Goal: Browse casually: Explore the website without a specific task or goal

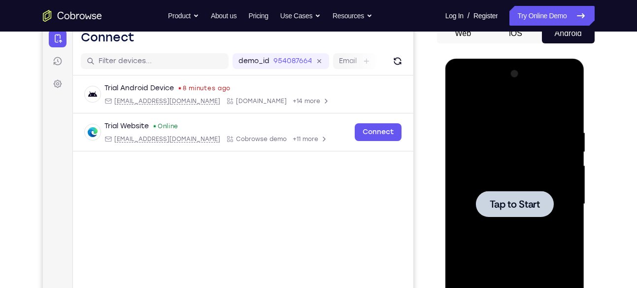
click at [512, 194] on div at bounding box center [515, 204] width 78 height 26
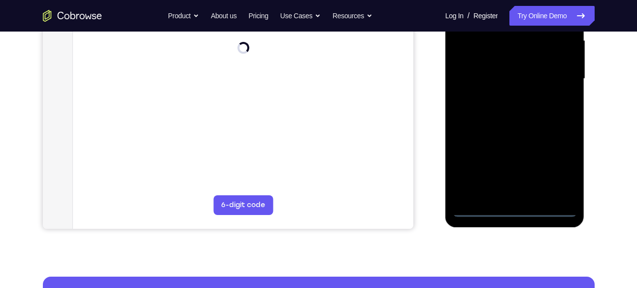
scroll to position [239, 0]
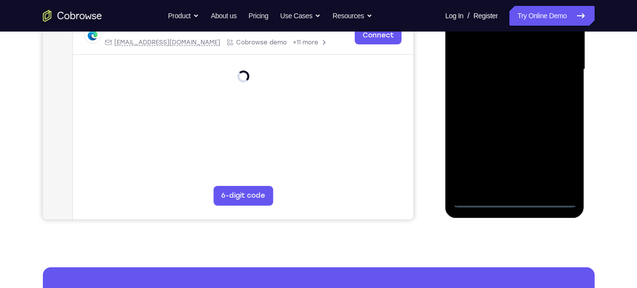
click at [513, 199] on div at bounding box center [515, 70] width 124 height 276
click at [561, 158] on div at bounding box center [515, 70] width 124 height 276
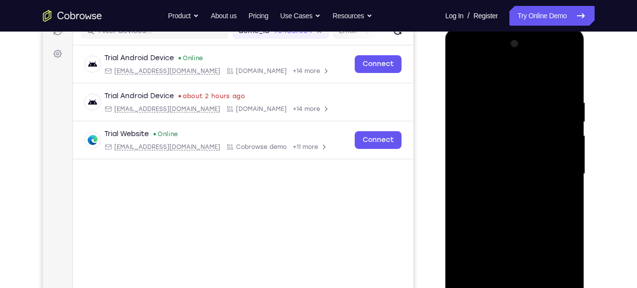
scroll to position [134, 0]
click at [498, 81] on div at bounding box center [515, 174] width 124 height 276
click at [557, 173] on div at bounding box center [515, 174] width 124 height 276
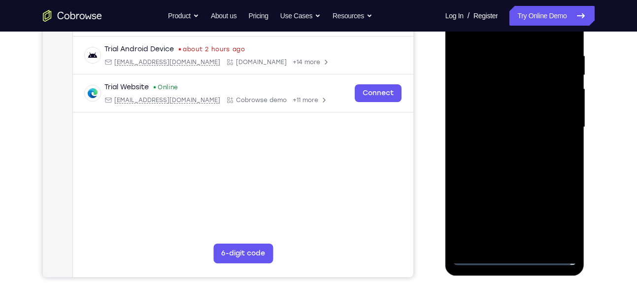
scroll to position [184, 0]
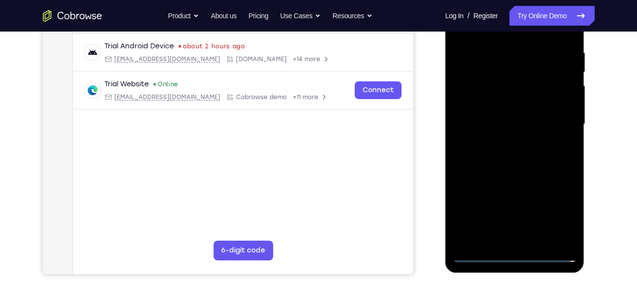
click at [500, 141] on div at bounding box center [515, 124] width 124 height 276
click at [497, 118] on div at bounding box center [515, 124] width 124 height 276
drag, startPoint x: 497, startPoint y: 118, endPoint x: 479, endPoint y: 123, distance: 18.4
click at [479, 123] on div at bounding box center [515, 124] width 124 height 276
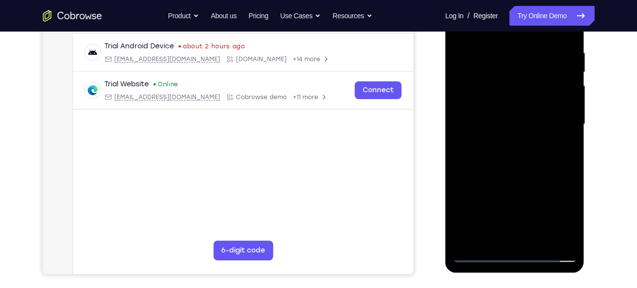
click at [485, 121] on div at bounding box center [515, 124] width 124 height 276
click at [504, 145] on div at bounding box center [515, 124] width 124 height 276
click at [508, 160] on div at bounding box center [515, 124] width 124 height 276
click at [508, 161] on div at bounding box center [515, 124] width 124 height 276
click at [545, 238] on div at bounding box center [515, 124] width 124 height 276
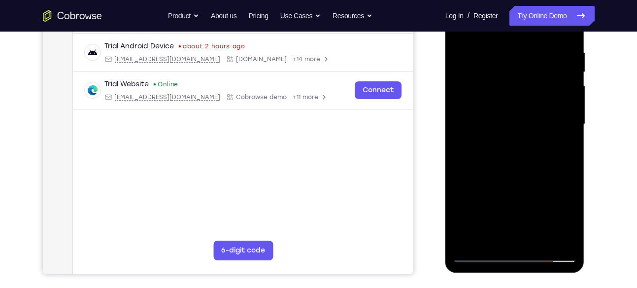
click at [540, 236] on div at bounding box center [515, 124] width 124 height 276
click at [516, 176] on div at bounding box center [515, 124] width 124 height 276
click at [513, 120] on div at bounding box center [515, 124] width 124 height 276
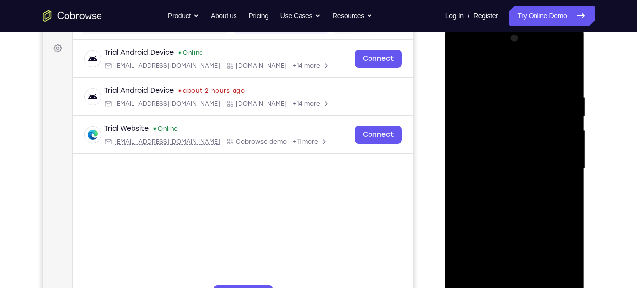
scroll to position [139, 0]
click at [513, 205] on div at bounding box center [515, 170] width 124 height 276
click at [564, 111] on div at bounding box center [515, 170] width 124 height 276
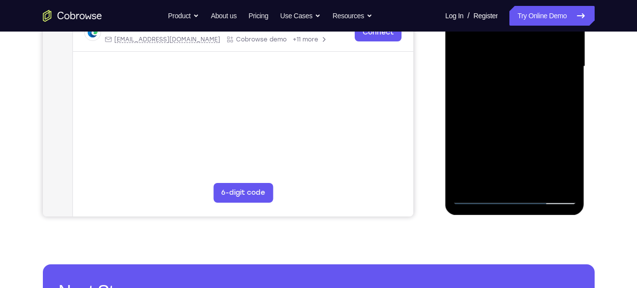
scroll to position [243, 0]
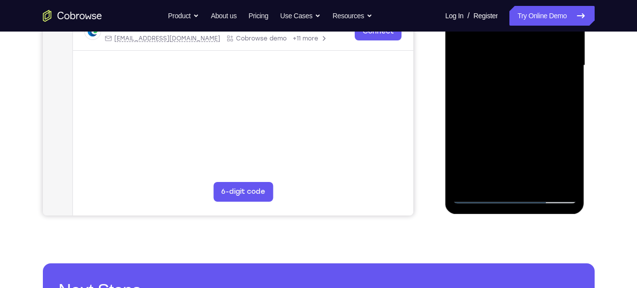
click at [478, 197] on div at bounding box center [515, 66] width 124 height 276
click at [509, 62] on div at bounding box center [515, 66] width 124 height 276
click at [478, 196] on div at bounding box center [515, 66] width 124 height 276
click at [496, 103] on div at bounding box center [515, 66] width 124 height 276
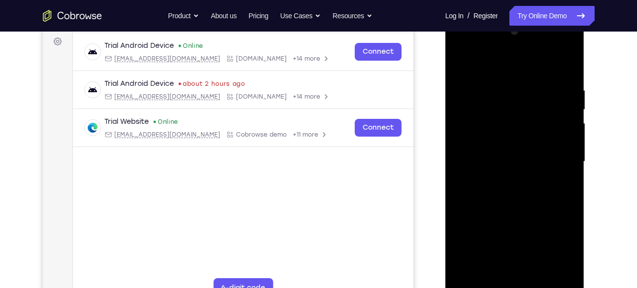
scroll to position [146, 0]
click at [460, 64] on div at bounding box center [515, 162] width 124 height 276
click at [499, 155] on div at bounding box center [515, 162] width 124 height 276
click at [514, 196] on div at bounding box center [515, 162] width 124 height 276
click at [496, 118] on div at bounding box center [515, 162] width 124 height 276
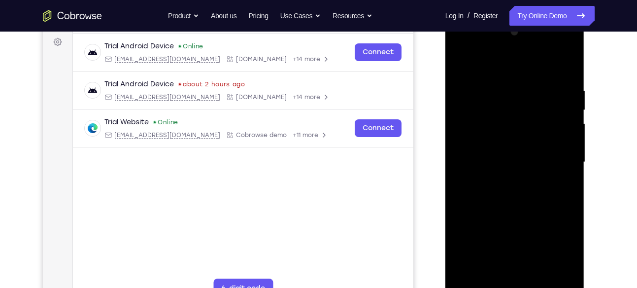
click at [493, 125] on div at bounding box center [515, 162] width 124 height 276
drag, startPoint x: 493, startPoint y: 125, endPoint x: 484, endPoint y: 124, distance: 9.4
click at [484, 124] on div at bounding box center [515, 162] width 124 height 276
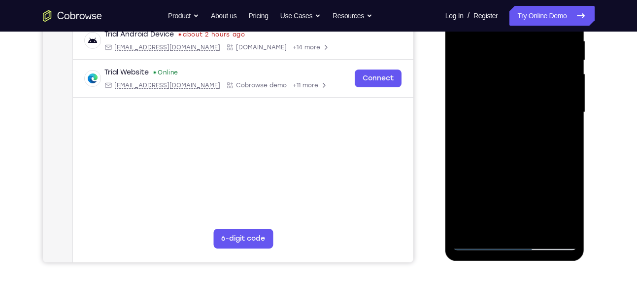
drag, startPoint x: 479, startPoint y: 125, endPoint x: 484, endPoint y: 129, distance: 6.3
drag, startPoint x: 484, startPoint y: 129, endPoint x: 468, endPoint y: 85, distance: 47.1
drag, startPoint x: 468, startPoint y: 85, endPoint x: 468, endPoint y: 64, distance: 21.2
click at [468, 64] on div at bounding box center [515, 112] width 124 height 276
click at [480, 163] on div at bounding box center [515, 112] width 124 height 276
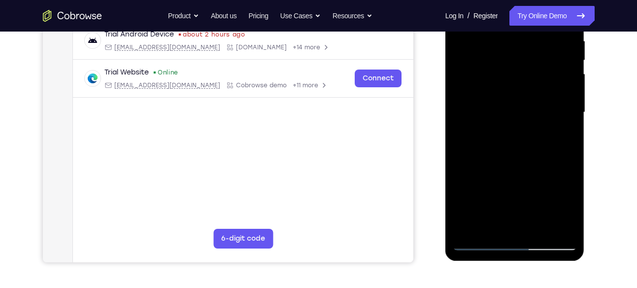
click at [506, 195] on div at bounding box center [515, 112] width 124 height 276
click at [511, 146] on div at bounding box center [515, 112] width 124 height 276
click at [559, 54] on div at bounding box center [515, 112] width 124 height 276
click at [474, 243] on div at bounding box center [515, 112] width 124 height 276
click at [550, 111] on div at bounding box center [515, 112] width 124 height 276
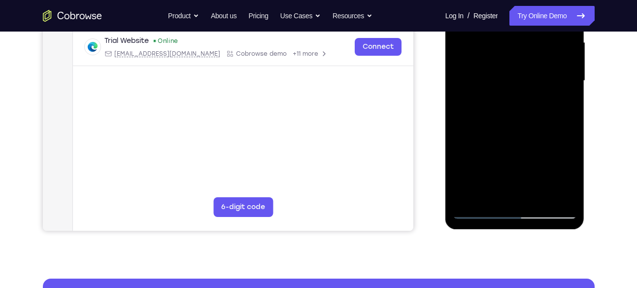
scroll to position [228, 0]
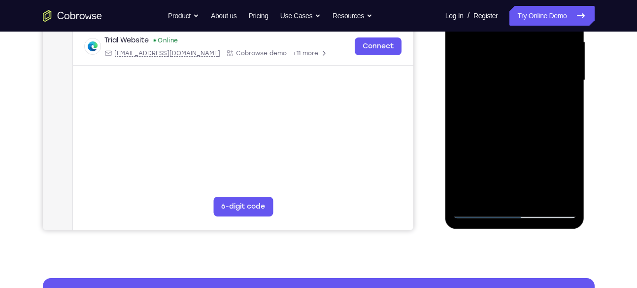
click at [479, 205] on div at bounding box center [515, 80] width 124 height 276
click at [477, 209] on div at bounding box center [515, 80] width 124 height 276
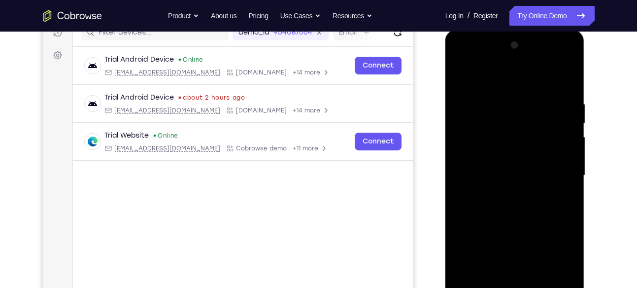
scroll to position [133, 0]
click at [458, 75] on div at bounding box center [515, 176] width 124 height 276
click at [463, 74] on div at bounding box center [515, 176] width 124 height 276
drag, startPoint x: 502, startPoint y: 133, endPoint x: 494, endPoint y: 217, distance: 84.7
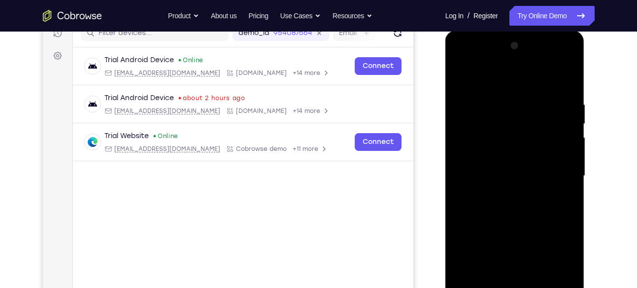
click at [494, 217] on div at bounding box center [515, 176] width 124 height 276
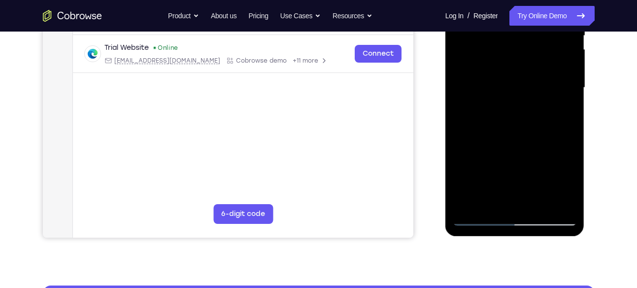
scroll to position [221, 0]
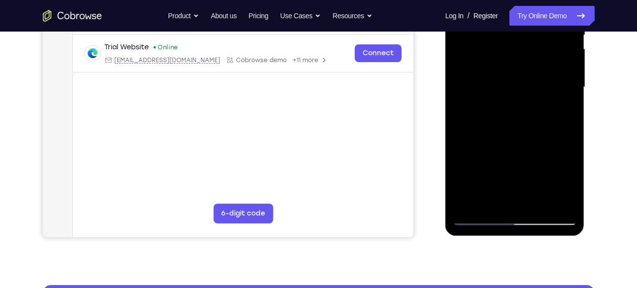
click at [536, 199] on div at bounding box center [515, 87] width 124 height 276
click at [537, 201] on div at bounding box center [515, 87] width 124 height 276
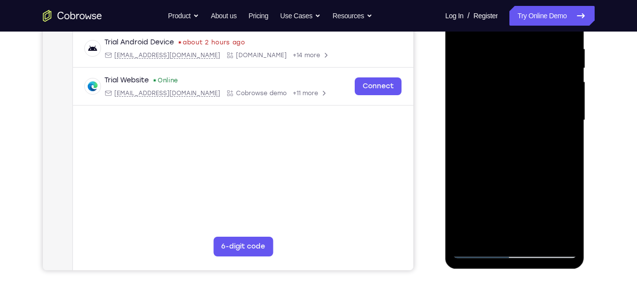
scroll to position [112, 0]
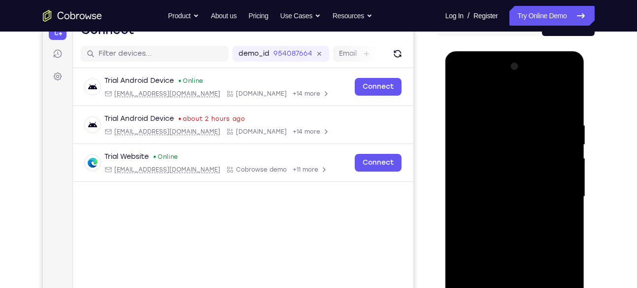
click at [462, 94] on div at bounding box center [515, 197] width 124 height 276
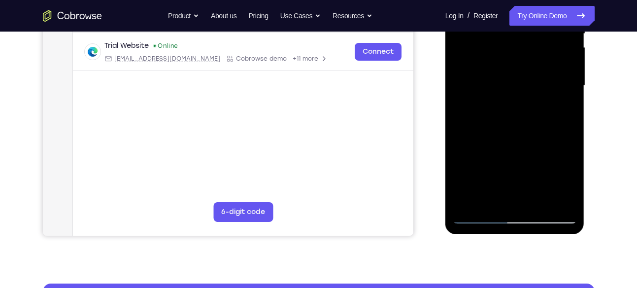
scroll to position [231, 0]
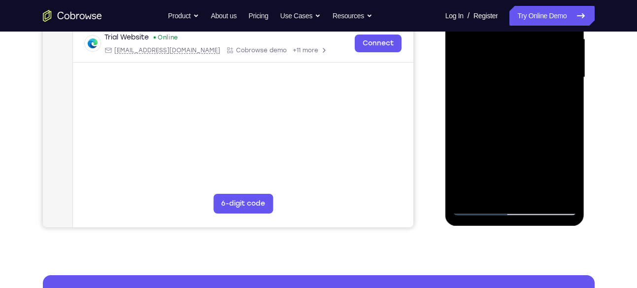
click at [538, 188] on div at bounding box center [515, 77] width 124 height 276
click at [538, 192] on div at bounding box center [515, 77] width 124 height 276
click at [537, 192] on div at bounding box center [515, 77] width 124 height 276
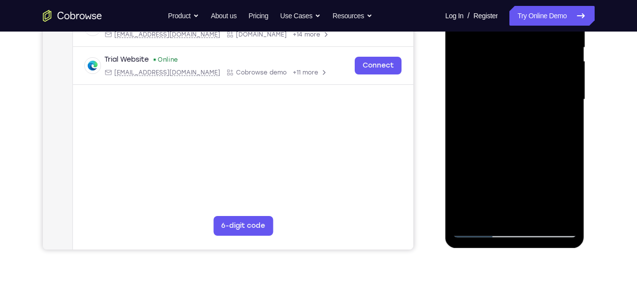
scroll to position [210, 0]
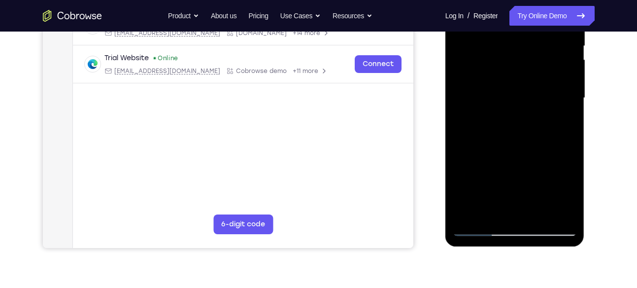
click at [479, 226] on div at bounding box center [515, 98] width 124 height 276
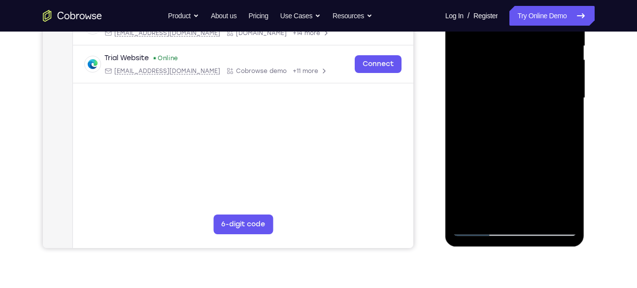
click at [479, 226] on div at bounding box center [515, 98] width 124 height 276
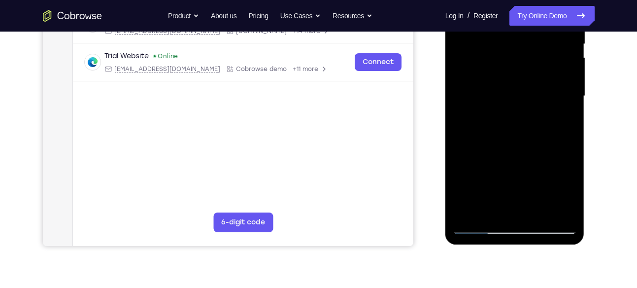
scroll to position [213, 0]
click at [516, 224] on div at bounding box center [515, 96] width 124 height 276
drag, startPoint x: 516, startPoint y: 224, endPoint x: 507, endPoint y: 225, distance: 9.4
click at [507, 225] on div at bounding box center [515, 96] width 124 height 276
click at [555, 192] on div at bounding box center [515, 96] width 124 height 276
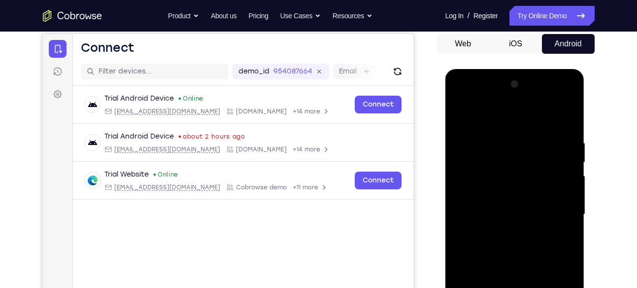
scroll to position [94, 0]
click at [558, 99] on div at bounding box center [515, 215] width 124 height 276
click at [462, 102] on div at bounding box center [515, 215] width 124 height 276
click at [472, 182] on div at bounding box center [515, 215] width 124 height 276
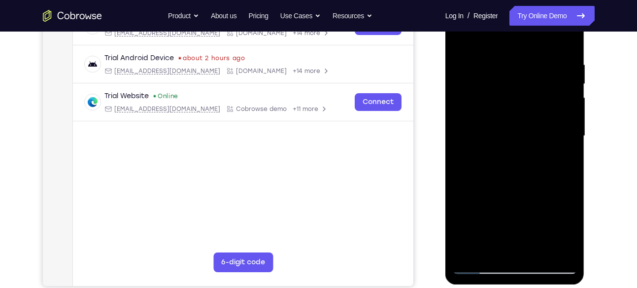
scroll to position [171, 0]
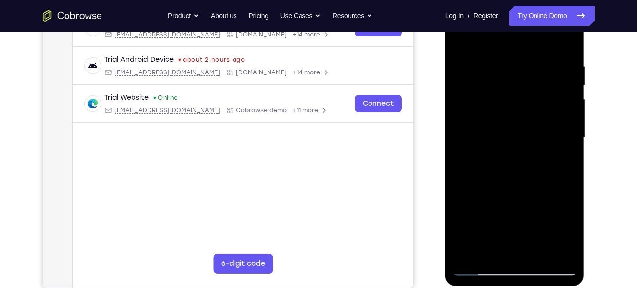
click at [537, 251] on div at bounding box center [515, 138] width 124 height 276
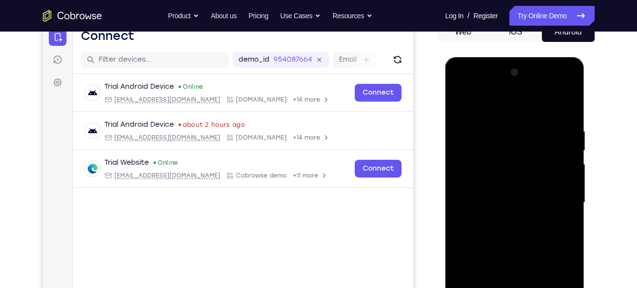
scroll to position [103, 0]
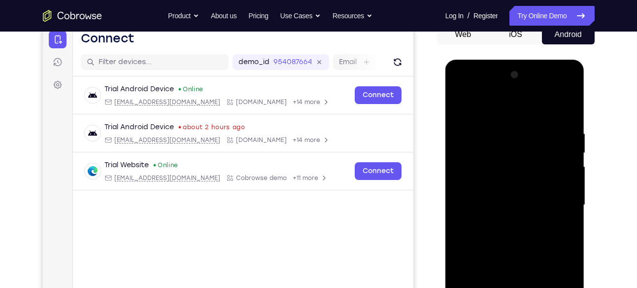
click at [463, 104] on div at bounding box center [515, 205] width 124 height 276
click at [496, 115] on div at bounding box center [515, 205] width 124 height 276
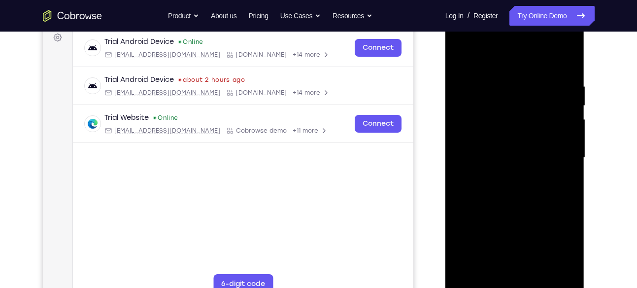
scroll to position [152, 0]
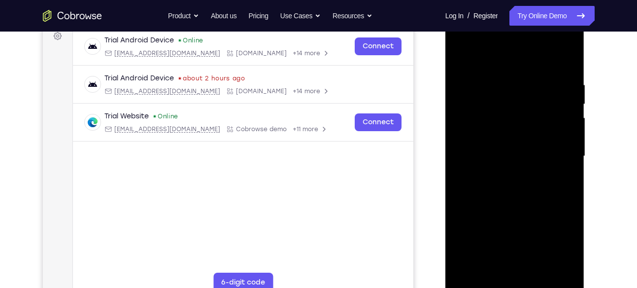
click at [567, 60] on div at bounding box center [515, 156] width 124 height 276
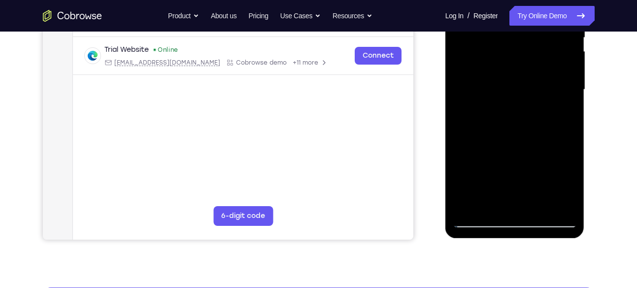
click at [532, 201] on div at bounding box center [515, 90] width 124 height 276
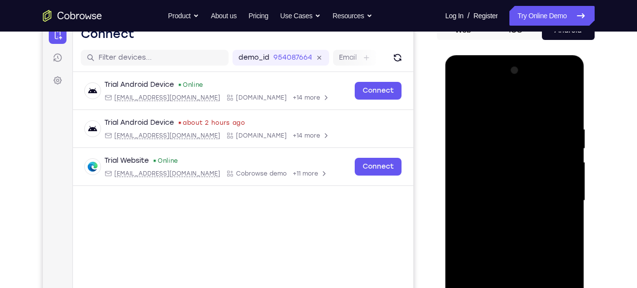
scroll to position [107, 0]
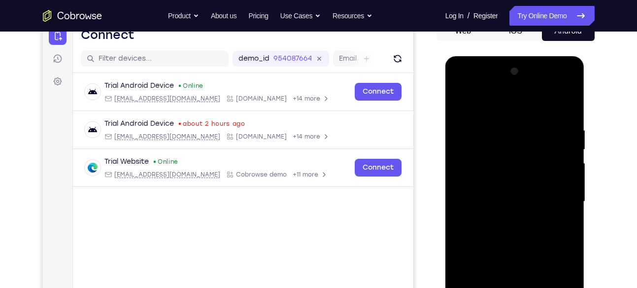
click at [515, 100] on div at bounding box center [515, 202] width 124 height 276
click at [521, 128] on div at bounding box center [515, 202] width 124 height 276
click at [460, 98] on div at bounding box center [515, 202] width 124 height 276
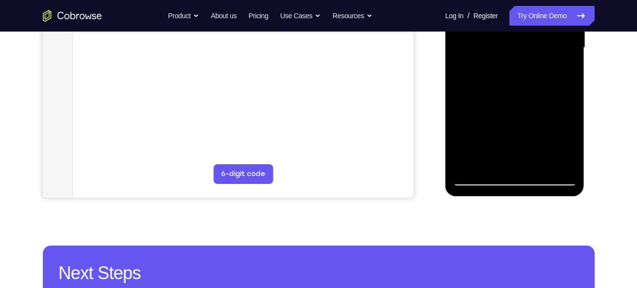
scroll to position [262, 0]
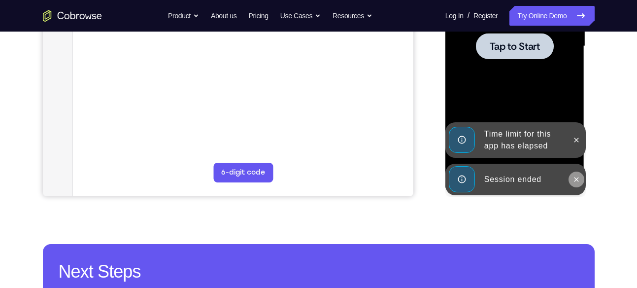
click at [569, 175] on button at bounding box center [577, 179] width 16 height 16
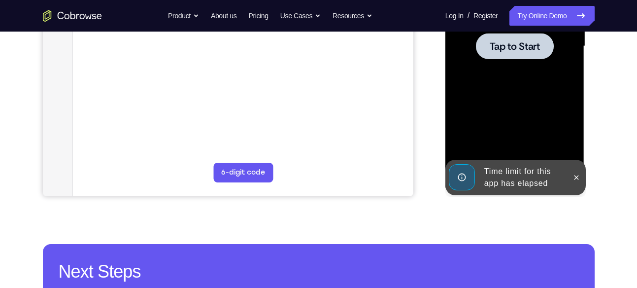
click at [574, 137] on div at bounding box center [515, 46] width 124 height 276
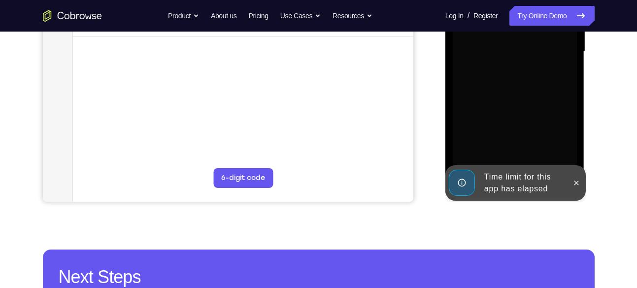
scroll to position [297, 0]
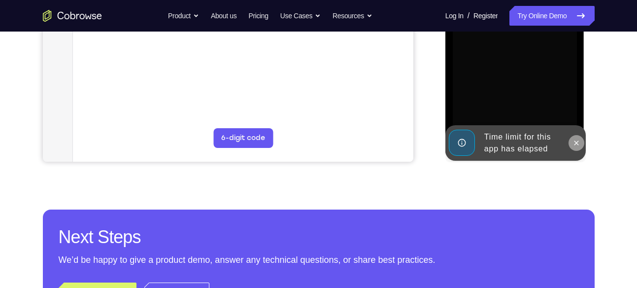
click at [573, 145] on icon at bounding box center [577, 143] width 8 height 8
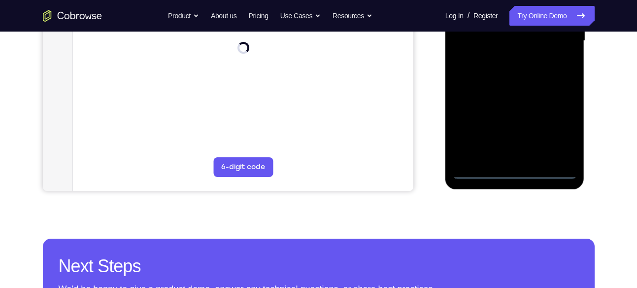
scroll to position [264, 0]
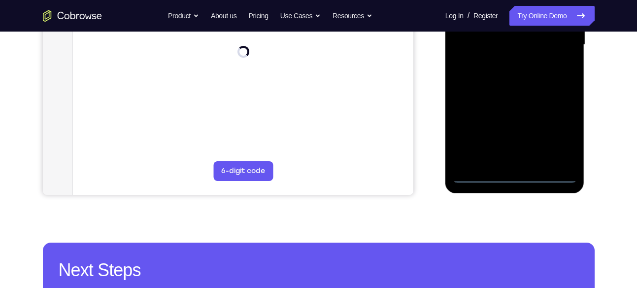
click at [518, 170] on div at bounding box center [515, 45] width 124 height 276
click at [515, 172] on div at bounding box center [515, 45] width 124 height 276
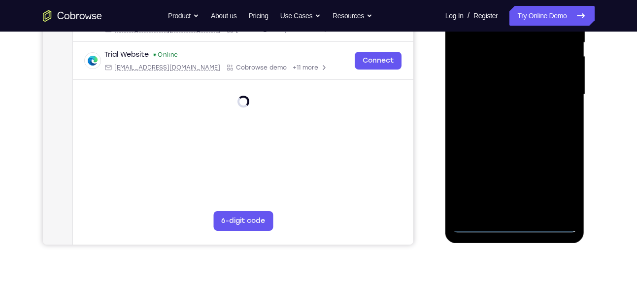
scroll to position [216, 0]
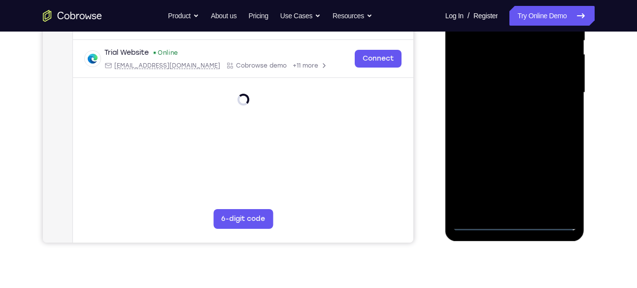
click at [512, 220] on div at bounding box center [515, 93] width 124 height 276
click at [510, 222] on div at bounding box center [515, 93] width 124 height 276
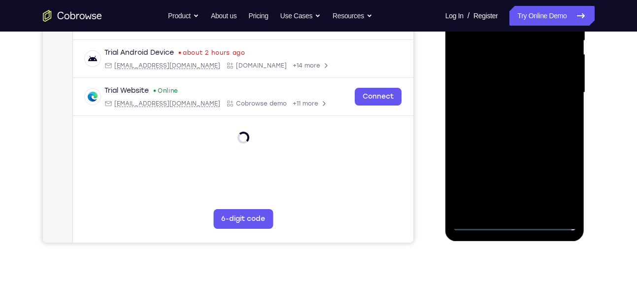
click at [515, 220] on div at bounding box center [515, 93] width 124 height 276
click at [558, 175] on div at bounding box center [515, 93] width 124 height 276
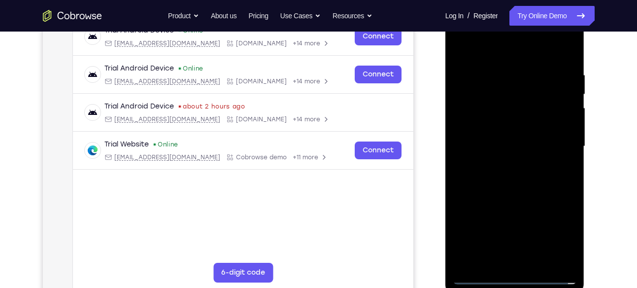
scroll to position [146, 0]
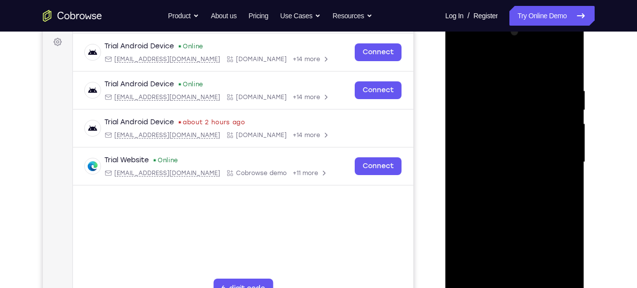
click at [501, 68] on div at bounding box center [515, 162] width 124 height 276
click at [556, 158] on div at bounding box center [515, 162] width 124 height 276
click at [506, 180] on div at bounding box center [515, 162] width 124 height 276
click at [501, 154] on div at bounding box center [515, 162] width 124 height 276
click at [500, 155] on div at bounding box center [515, 162] width 124 height 276
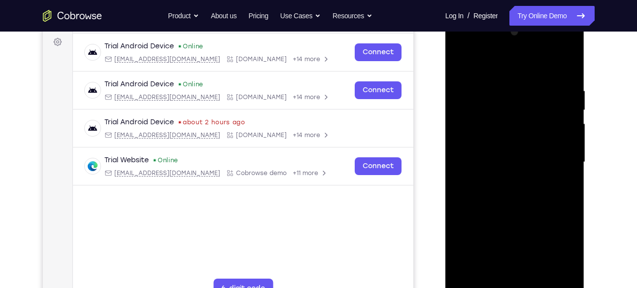
click at [500, 159] on div at bounding box center [515, 162] width 124 height 276
click at [507, 192] on div at bounding box center [515, 162] width 124 height 276
click at [511, 182] on div at bounding box center [515, 162] width 124 height 276
click at [511, 188] on div at bounding box center [515, 162] width 124 height 276
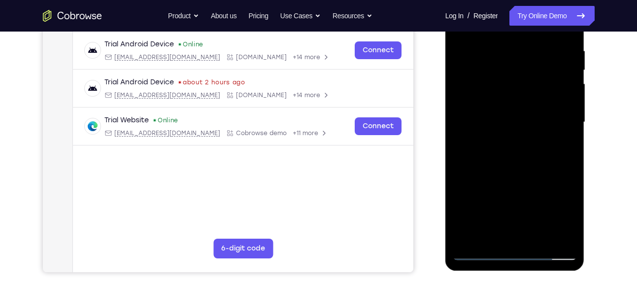
scroll to position [190, 0]
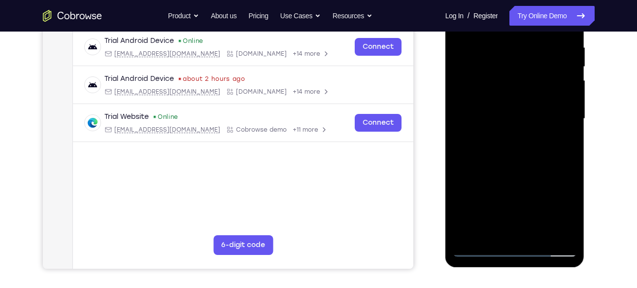
click at [522, 156] on div at bounding box center [515, 119] width 124 height 276
click at [568, 164] on div at bounding box center [515, 119] width 124 height 276
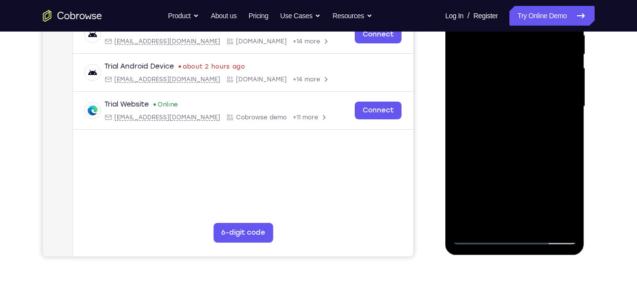
scroll to position [203, 0]
click at [536, 219] on div at bounding box center [515, 106] width 124 height 276
click at [543, 218] on div at bounding box center [515, 106] width 124 height 276
click at [539, 219] on div at bounding box center [515, 106] width 124 height 276
drag, startPoint x: 136, startPoint y: 184, endPoint x: 402, endPoint y: 193, distance: 266.3
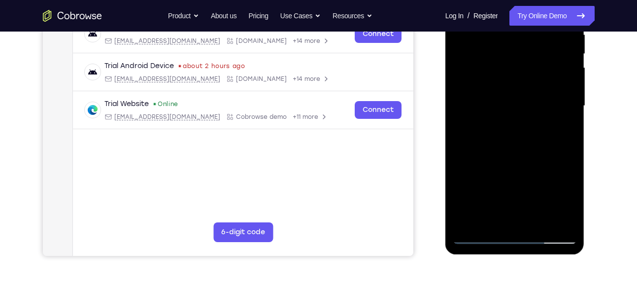
click at [402, 193] on main "demo_id 954087664 954087664 Email User ID Device ID Device name 6-digit code Co…" at bounding box center [242, 114] width 341 height 330
click at [499, 153] on div at bounding box center [515, 106] width 124 height 276
click at [497, 96] on div at bounding box center [515, 106] width 124 height 276
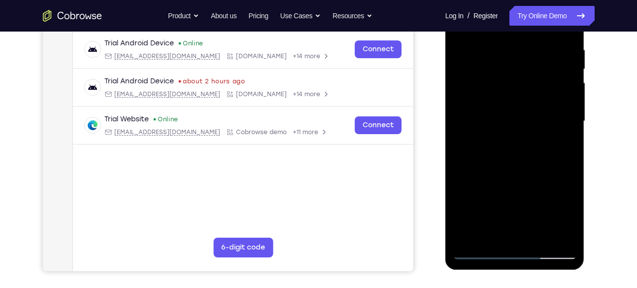
scroll to position [231, 0]
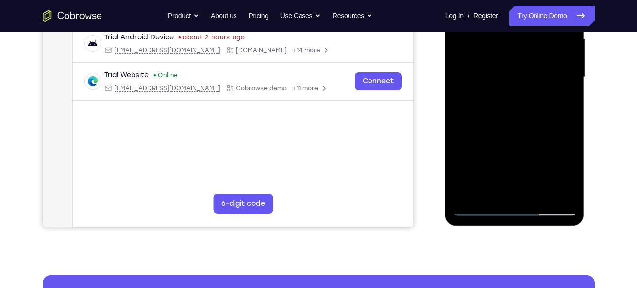
click at [506, 185] on div at bounding box center [515, 77] width 124 height 276
click at [562, 103] on div at bounding box center [515, 77] width 124 height 276
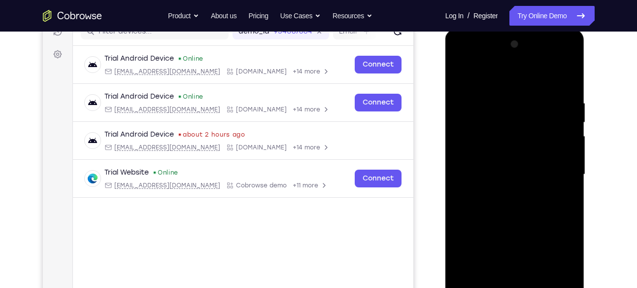
scroll to position [133, 0]
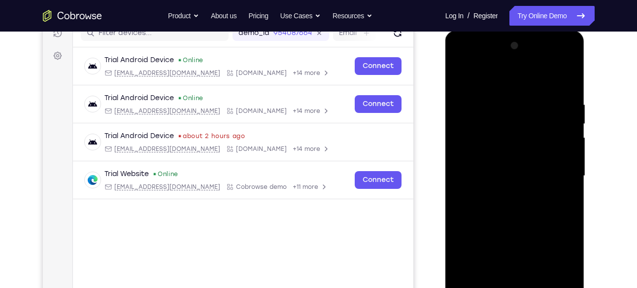
click at [461, 77] on div at bounding box center [515, 176] width 124 height 276
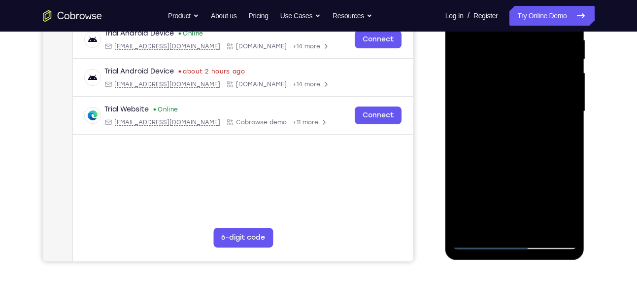
scroll to position [200, 0]
